Goal: Find specific page/section: Find specific page/section

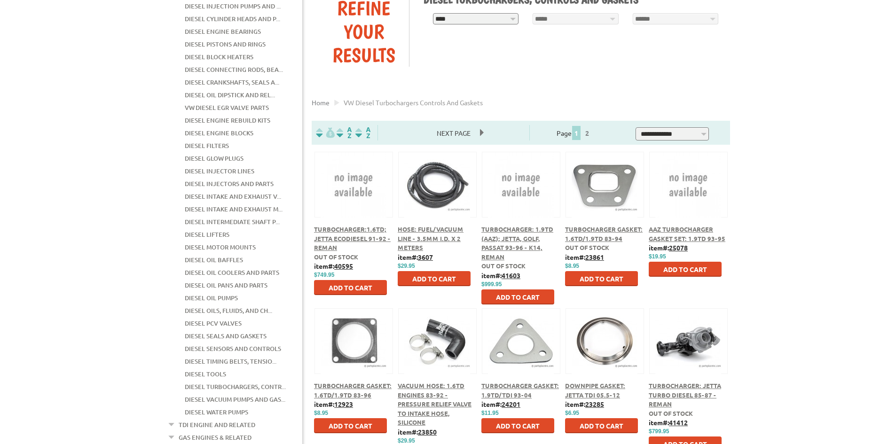
scroll to position [141, 0]
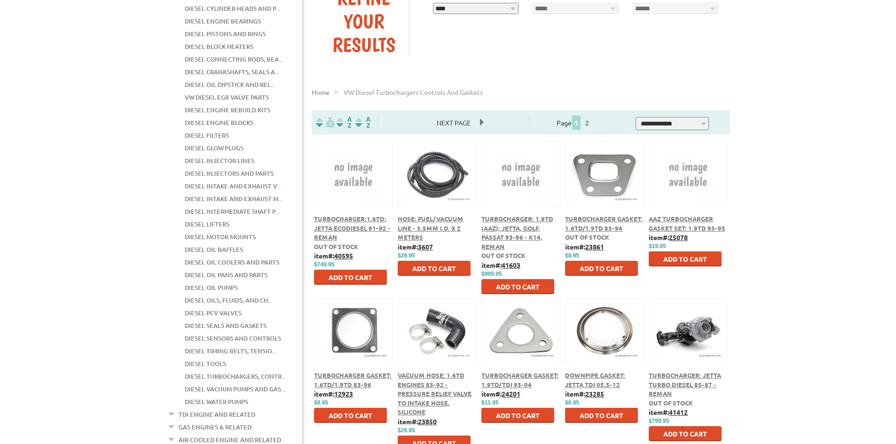
click at [234, 370] on link "Diesel Turbochargers, Contr..." at bounding box center [235, 376] width 101 height 12
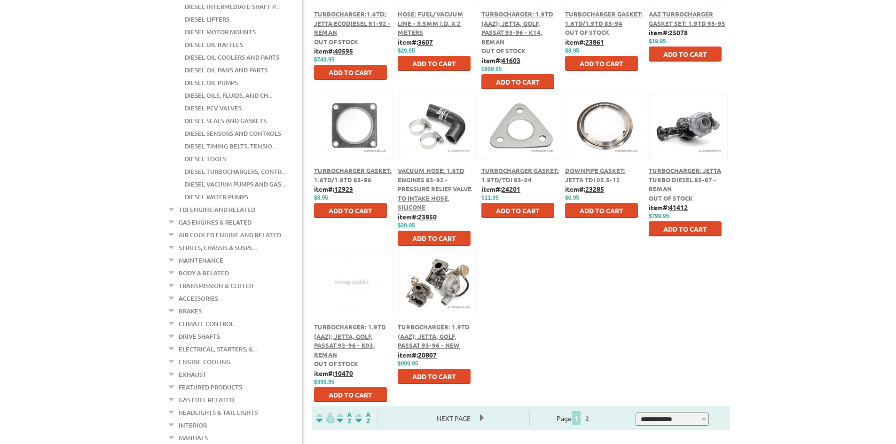
scroll to position [470, 0]
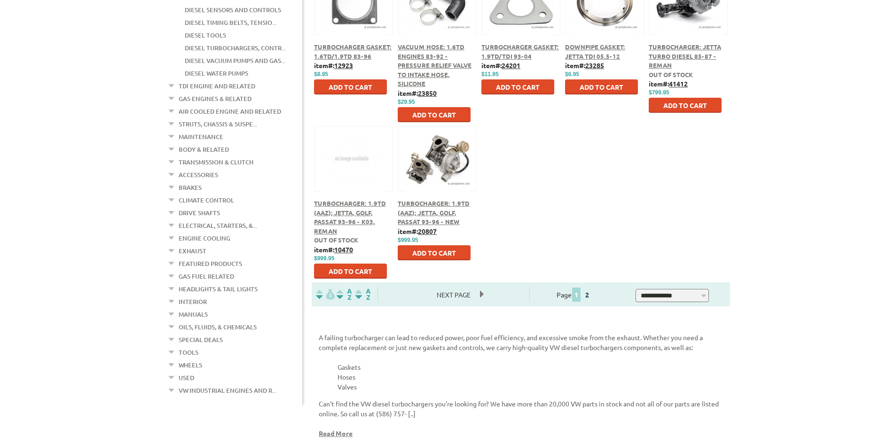
click at [591, 293] on link "2" at bounding box center [587, 295] width 8 height 8
